Goal: Task Accomplishment & Management: Complete application form

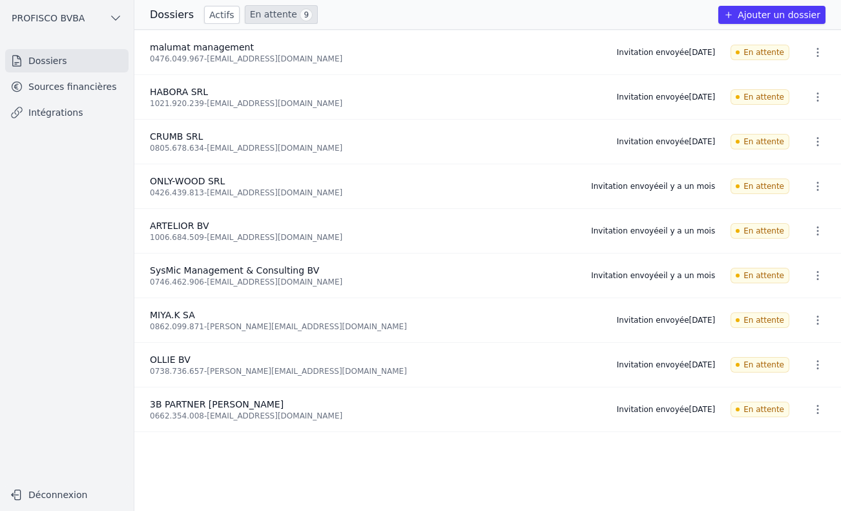
click at [763, 12] on button "Ajouter un dossier" at bounding box center [772, 15] width 107 height 18
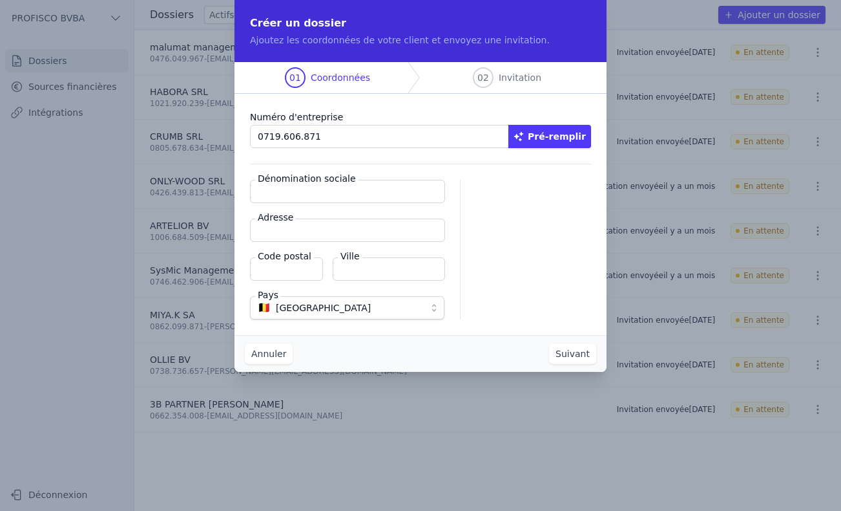
type input "0719.606.871"
click at [556, 139] on button "Pré-remplir" at bounding box center [550, 136] width 83 height 23
type input "Le Neutral BV"
type input "[STREET_ADDRESS]"
type input "1000"
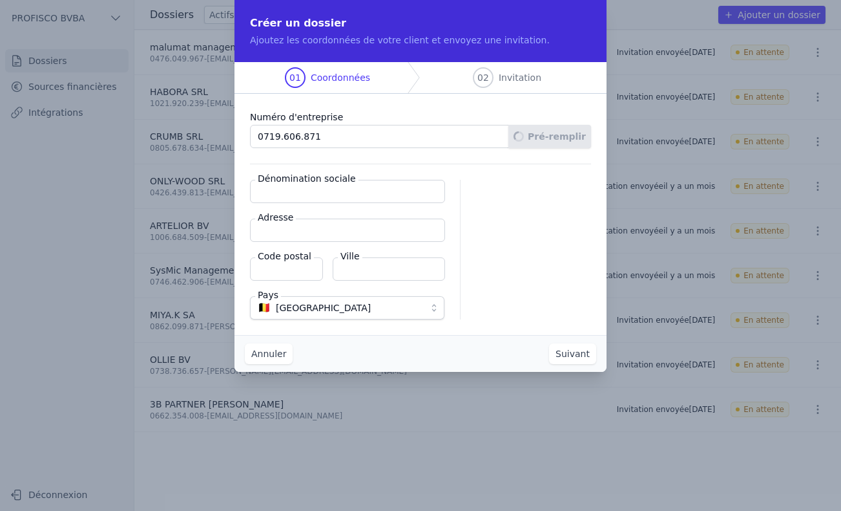
type input "[GEOGRAPHIC_DATA]"
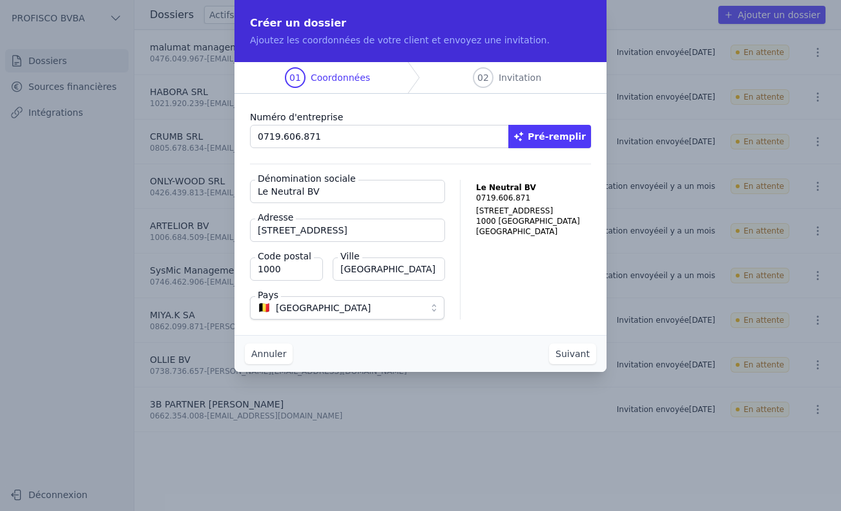
click at [584, 354] on button "Suivant" at bounding box center [572, 353] width 47 height 21
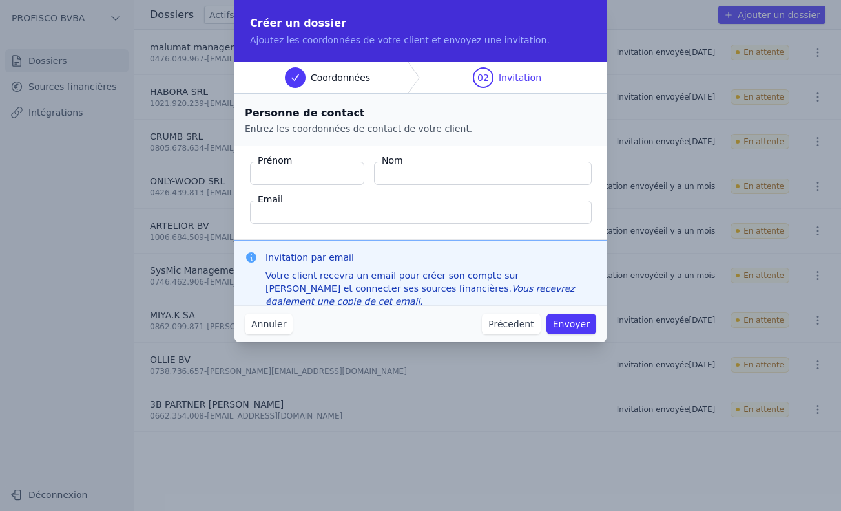
click at [276, 173] on input "Prénom" at bounding box center [307, 173] width 114 height 23
type input "a"
type input "[PERSON_NAME]"
click at [393, 182] on input "Nom" at bounding box center [483, 173] width 218 height 23
type input "Hana"
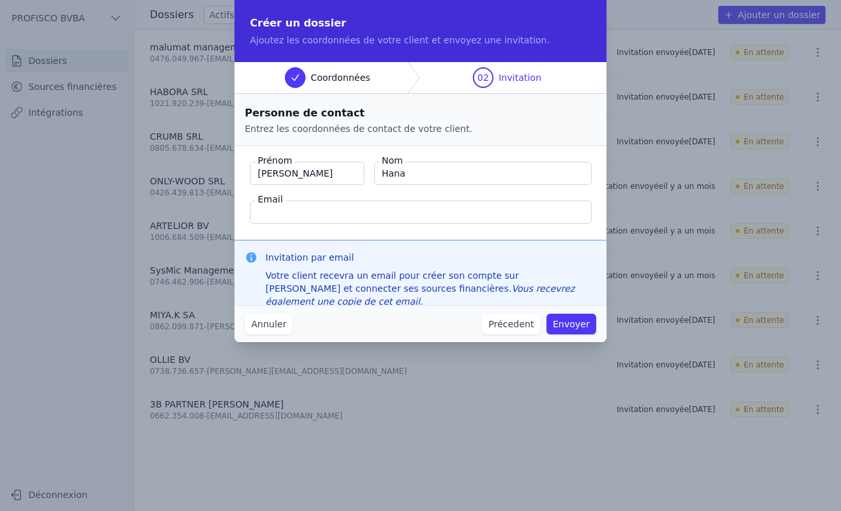
click at [383, 210] on input "Email" at bounding box center [421, 211] width 342 height 23
type input "[PERSON_NAME][EMAIL_ADDRESS][DOMAIN_NAME]"
click at [578, 329] on button "Envoyer" at bounding box center [572, 323] width 50 height 21
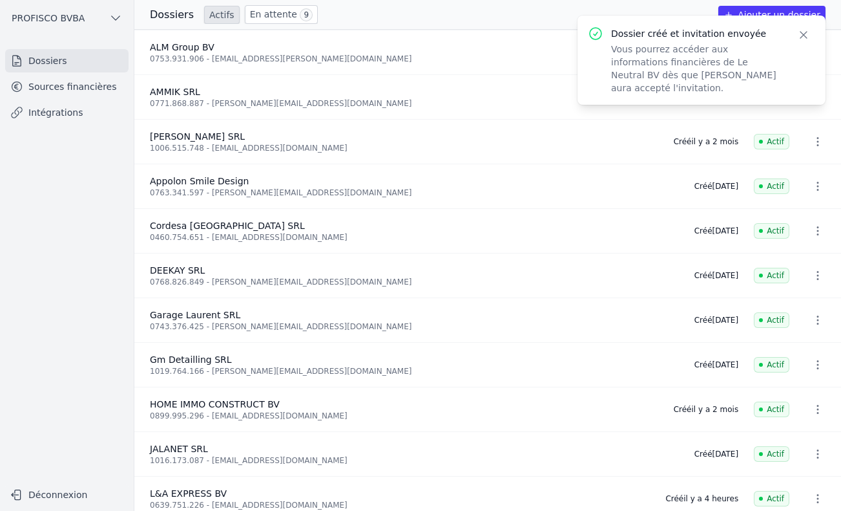
click at [246, 16] on link "En attente 9" at bounding box center [281, 14] width 73 height 19
